Goal: Navigation & Orientation: Go to known website

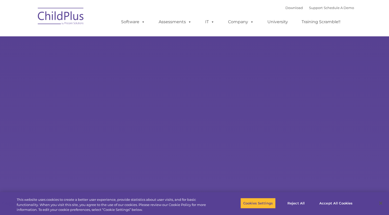
select select "MEDIUM"
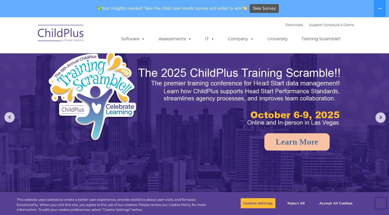
click at [381, 200] on button "Close" at bounding box center [381, 202] width 11 height 11
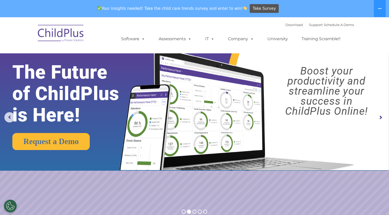
click at [381, 116] on rs-arrow at bounding box center [381, 117] width 10 height 10
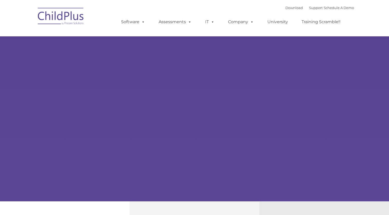
type input ""
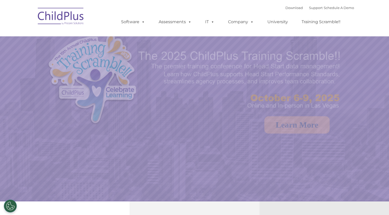
select select "MEDIUM"
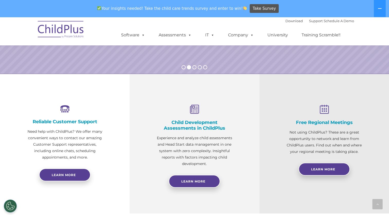
scroll to position [71, 0]
